Goal: Task Accomplishment & Management: Manage account settings

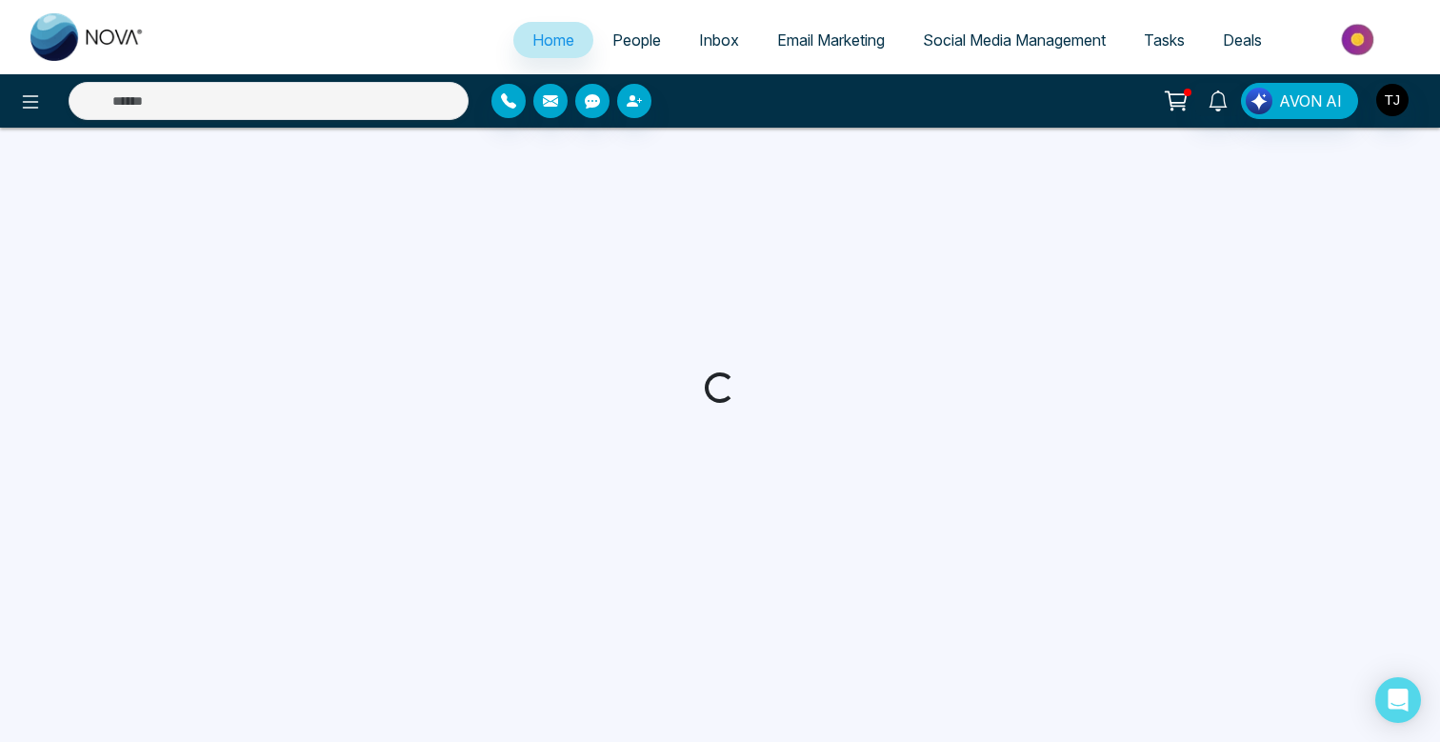
select select "*"
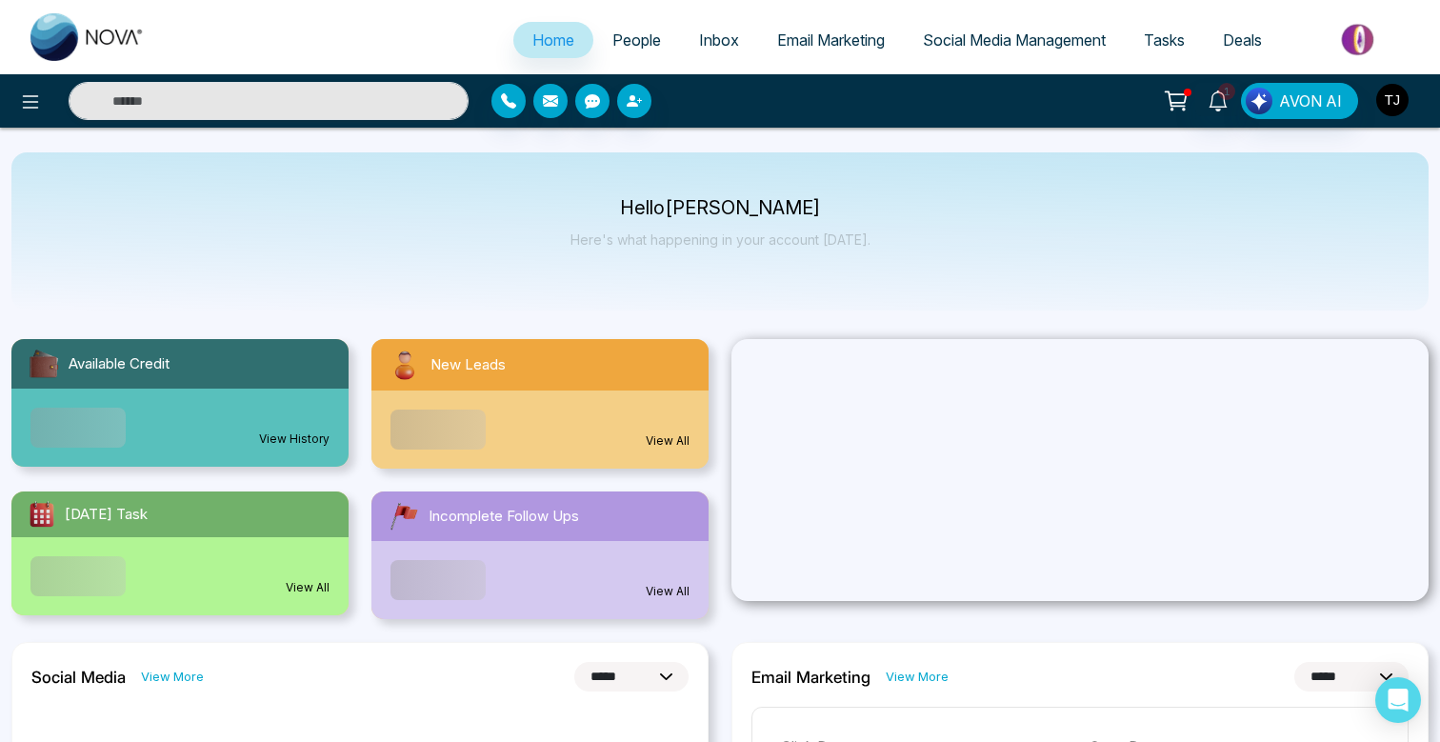
click at [1397, 103] on img "button" at bounding box center [1392, 100] width 32 height 32
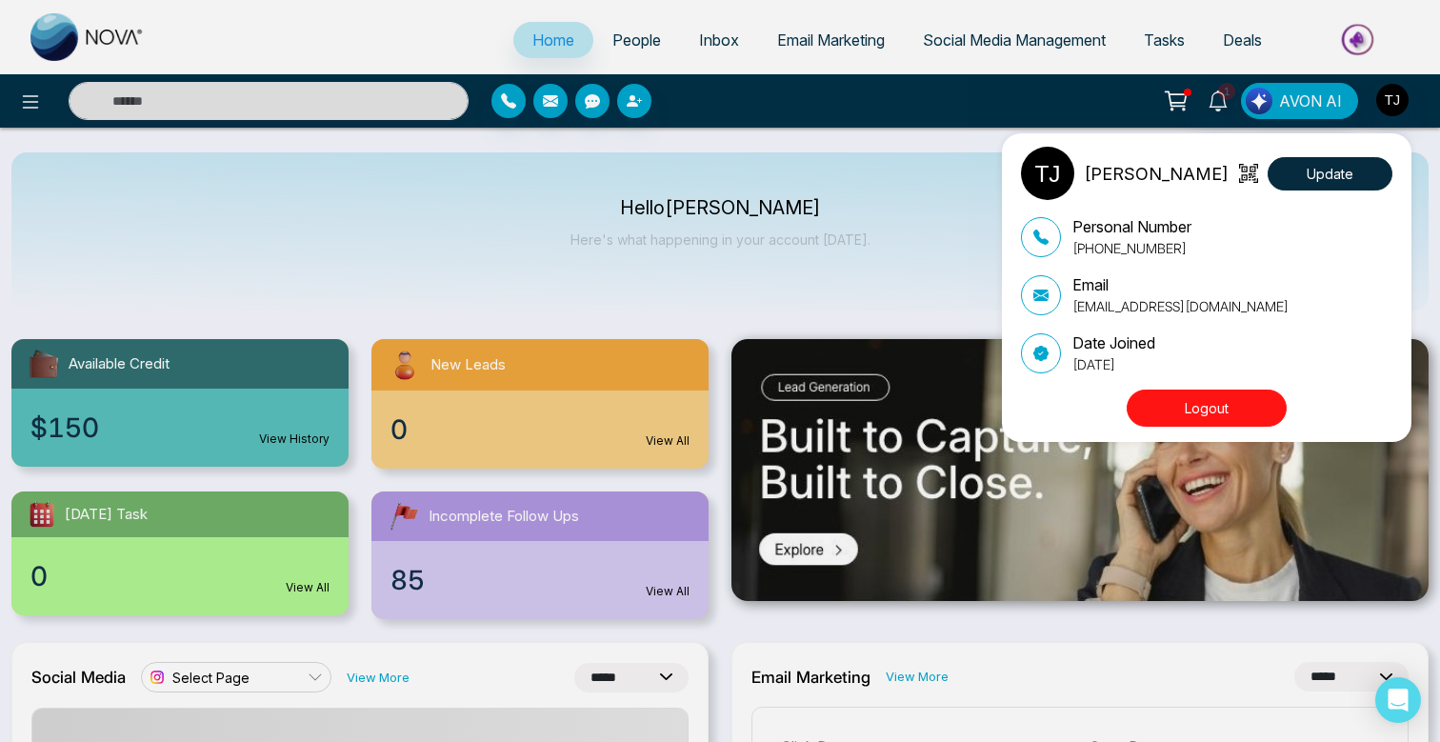
click at [1238, 398] on button "Logout" at bounding box center [1207, 408] width 160 height 37
